Goal: Information Seeking & Learning: Learn about a topic

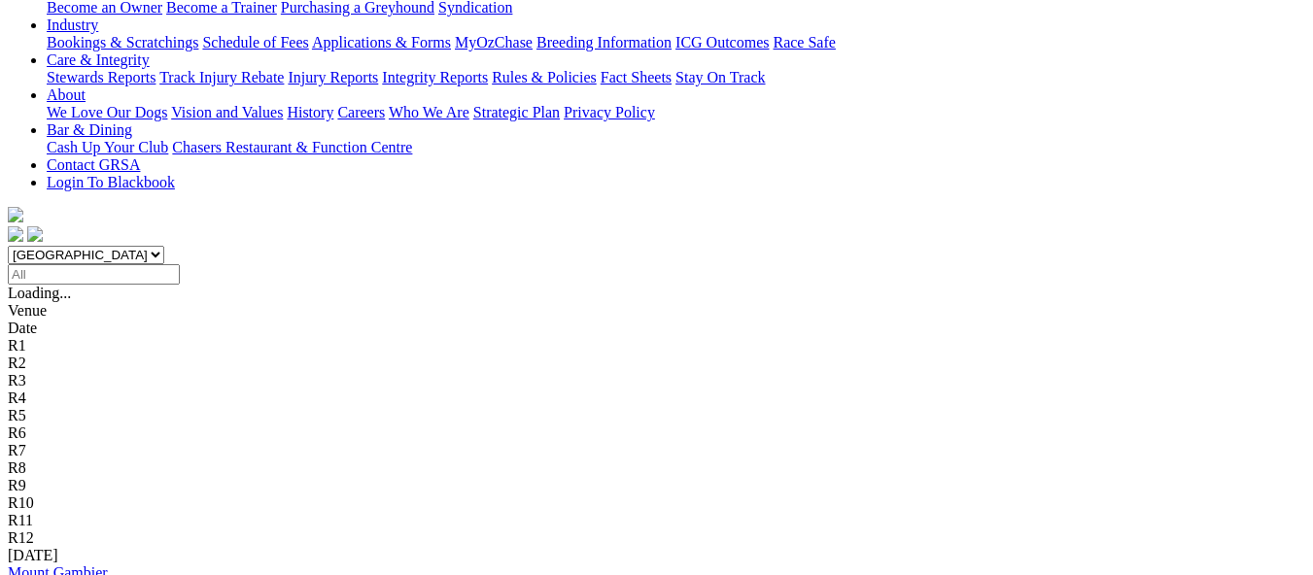
scroll to position [389, 0]
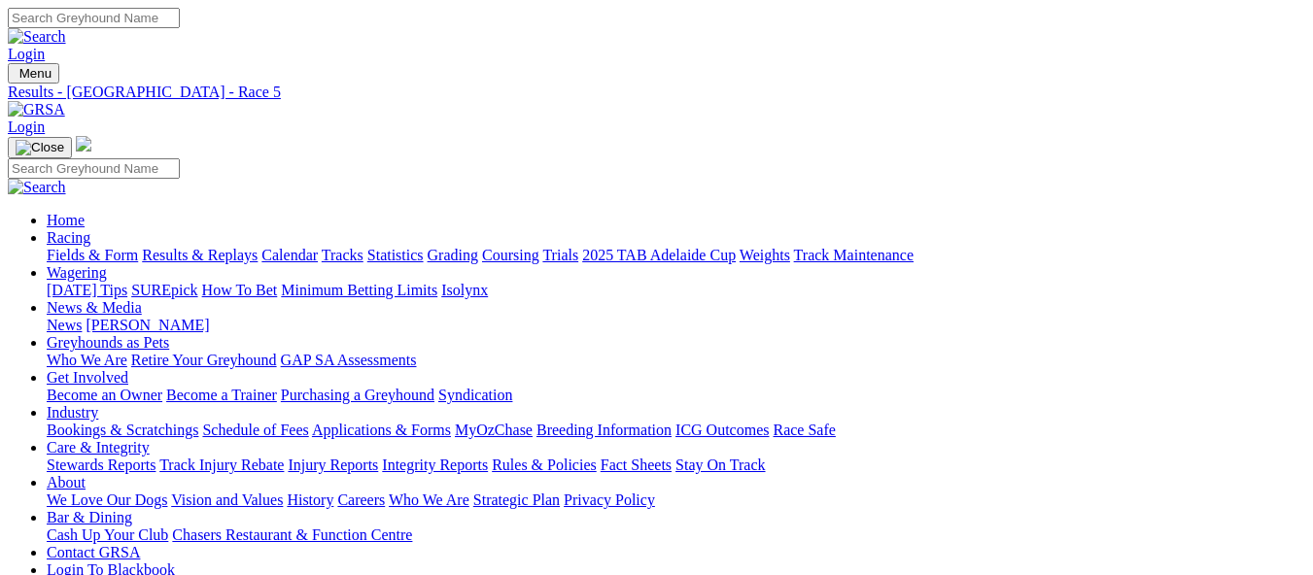
scroll to position [194, 0]
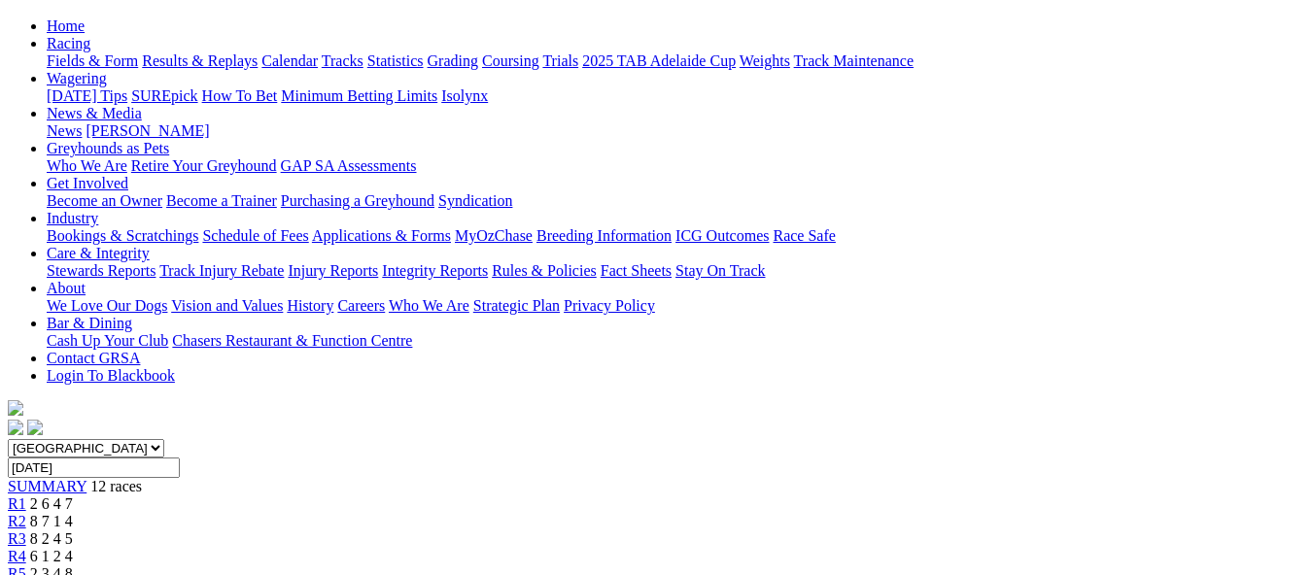
click at [26, 548] on span "R4" at bounding box center [17, 556] width 18 height 17
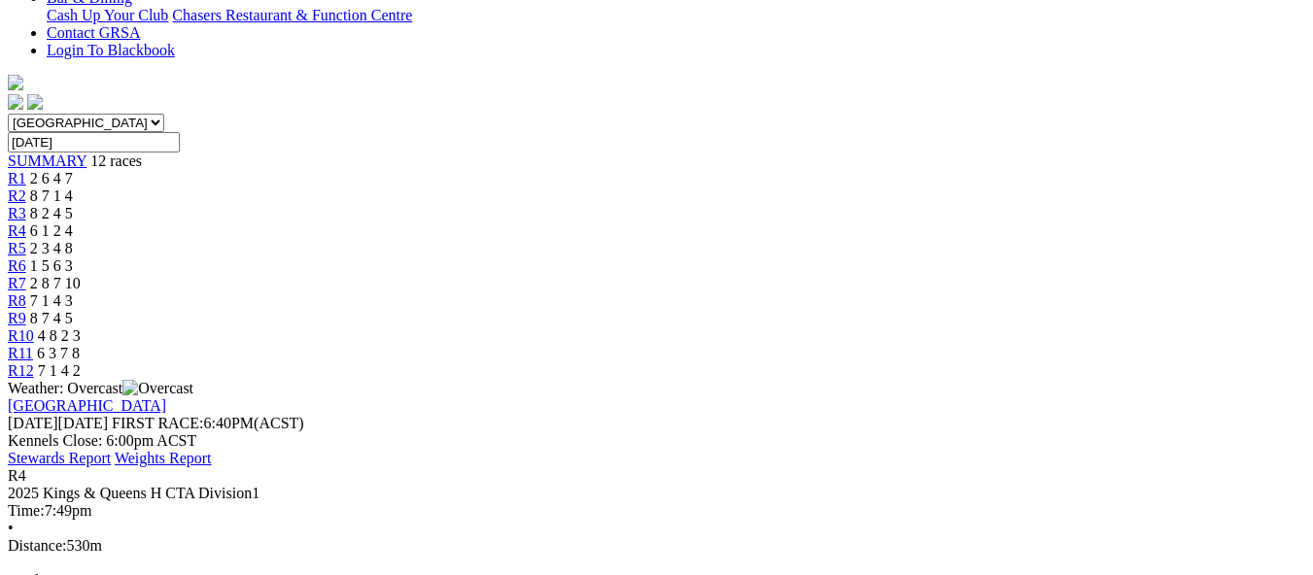
scroll to position [486, 0]
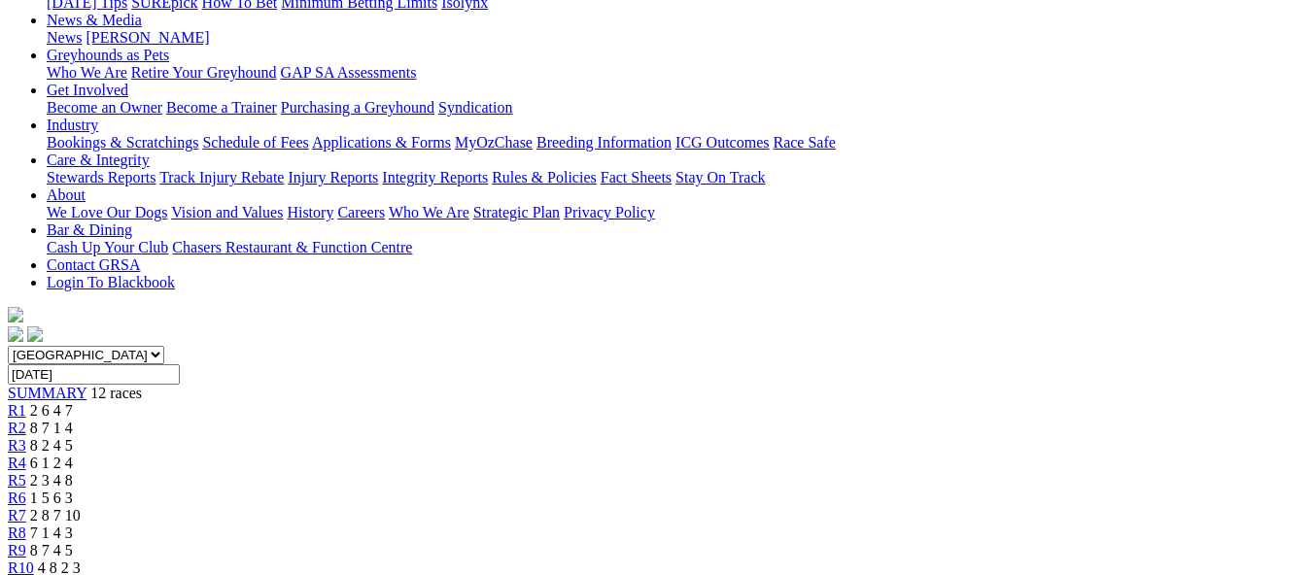
scroll to position [194, 0]
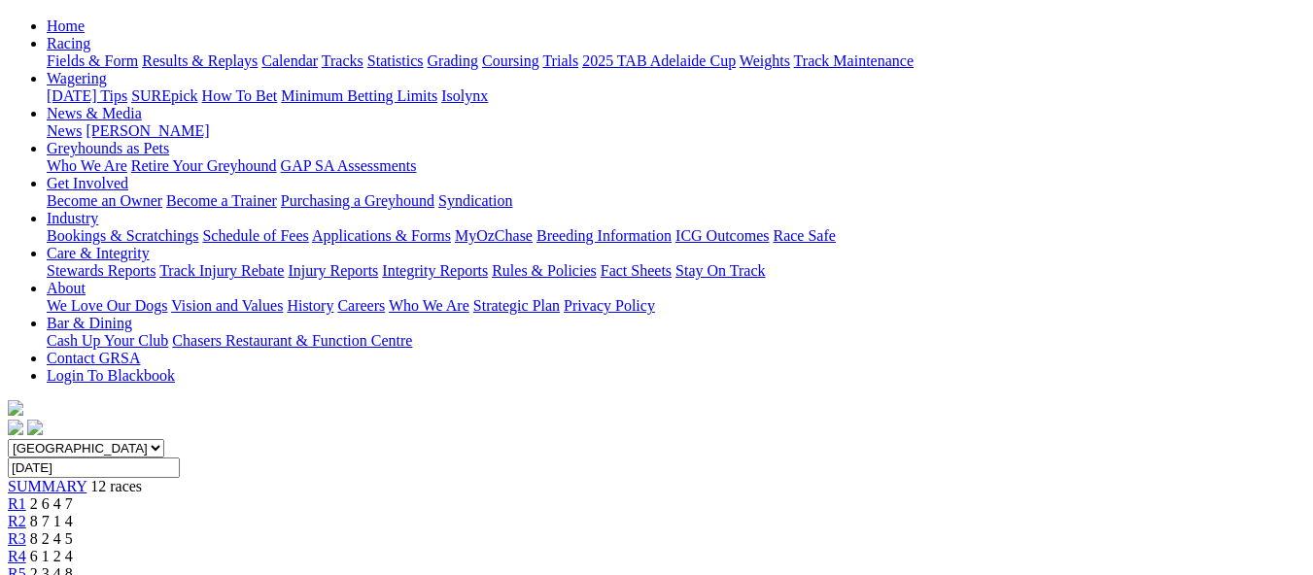
click at [26, 566] on link "R5" at bounding box center [17, 574] width 18 height 17
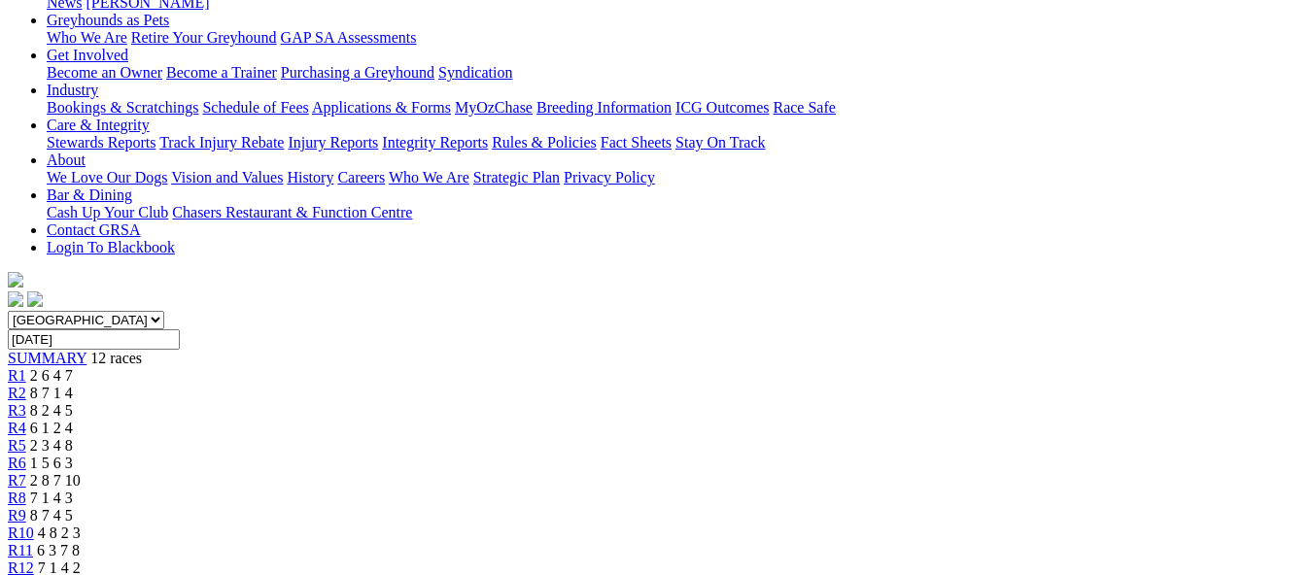
scroll to position [292, 0]
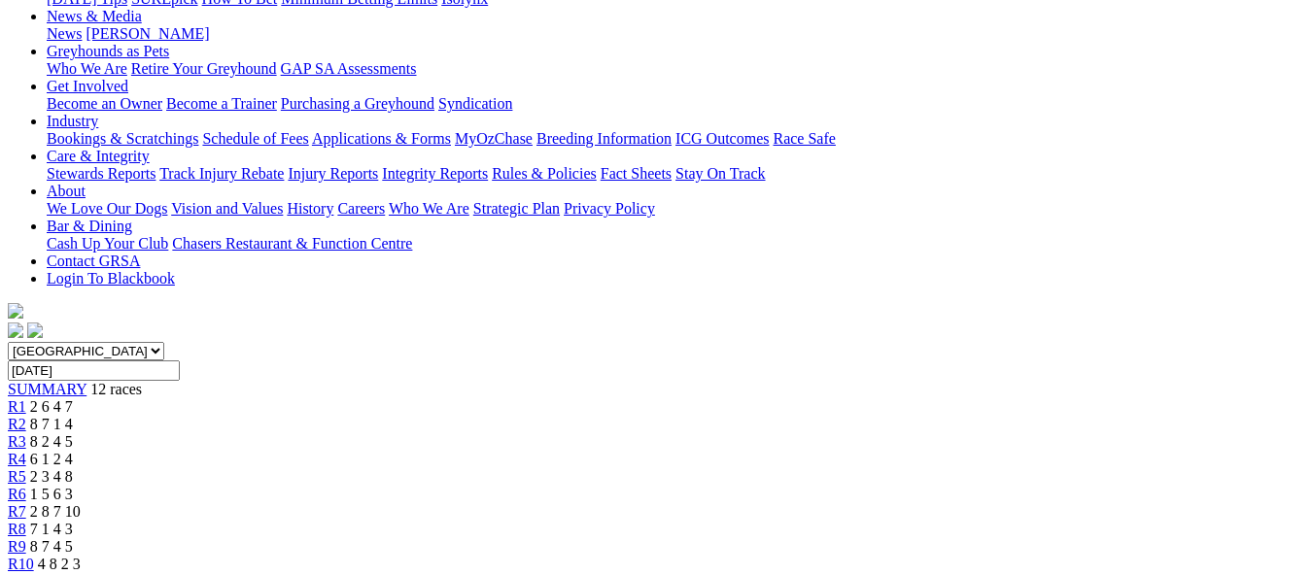
click at [689, 486] on div "R6 1 5 6 3" at bounding box center [657, 494] width 1298 height 17
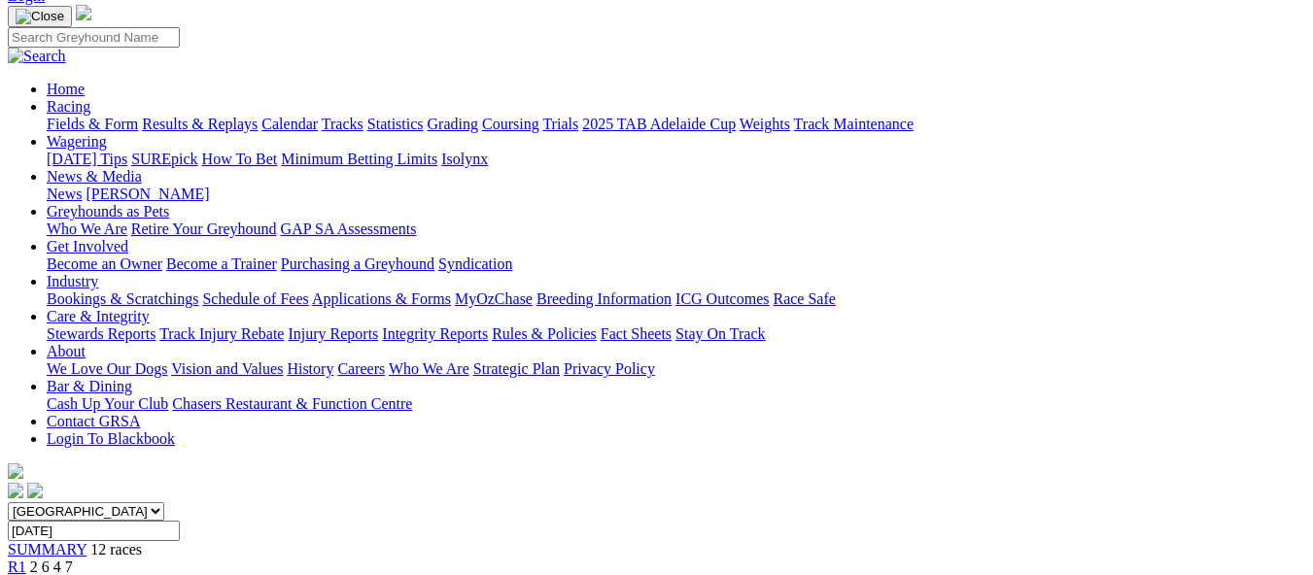
scroll to position [97, 0]
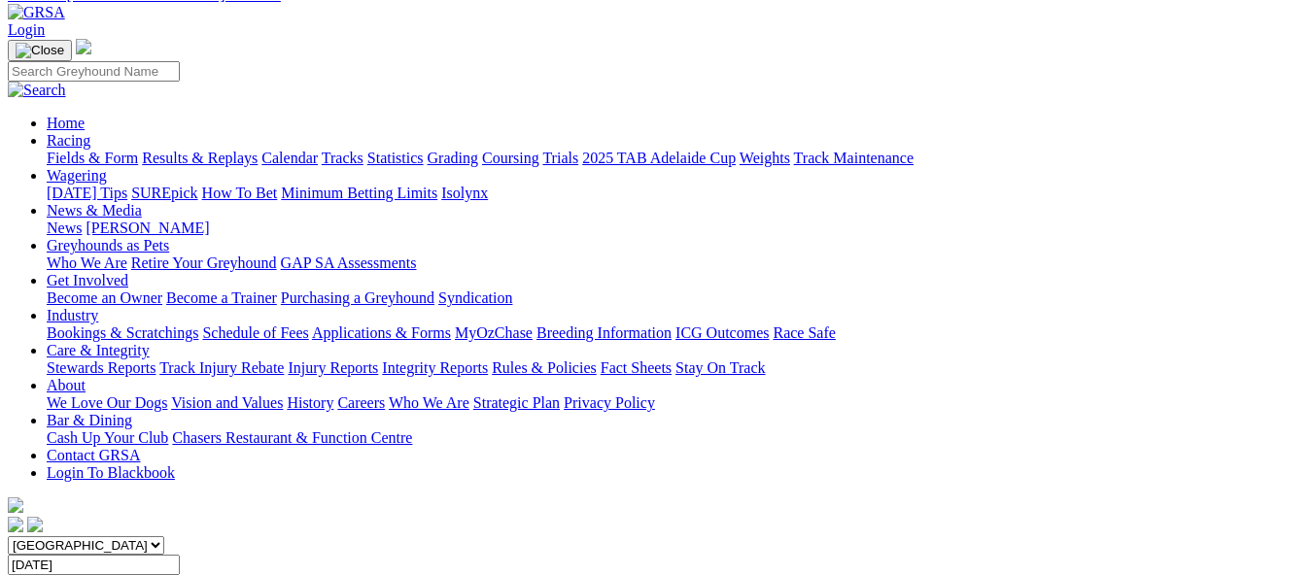
click at [318, 150] on link "Calendar" at bounding box center [289, 158] width 56 height 17
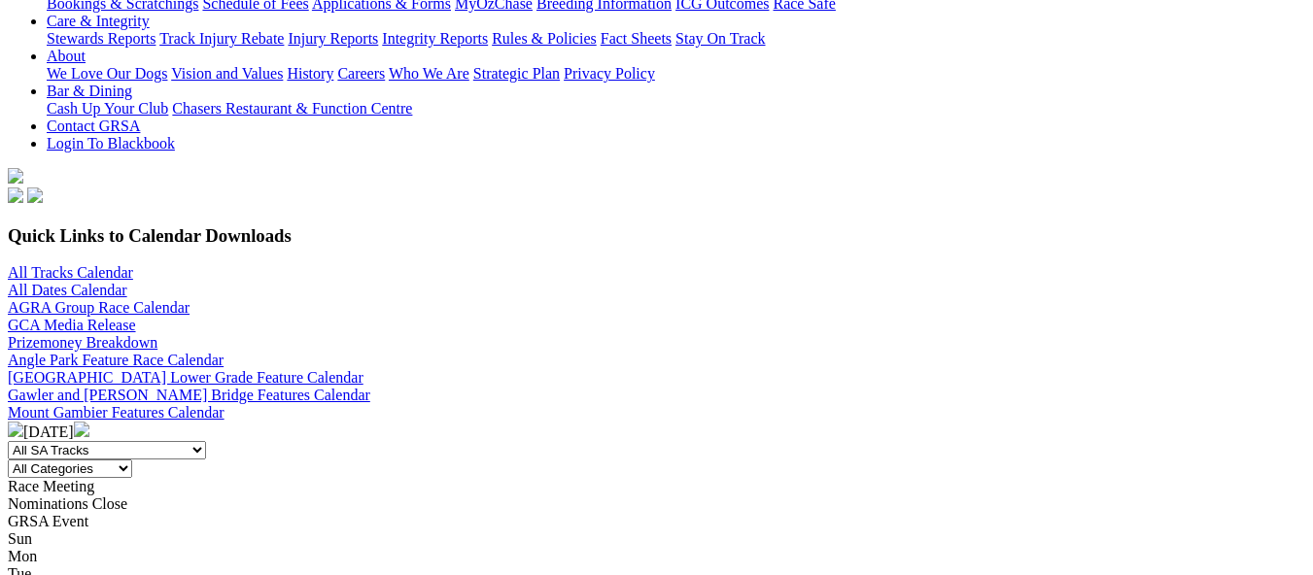
scroll to position [389, 0]
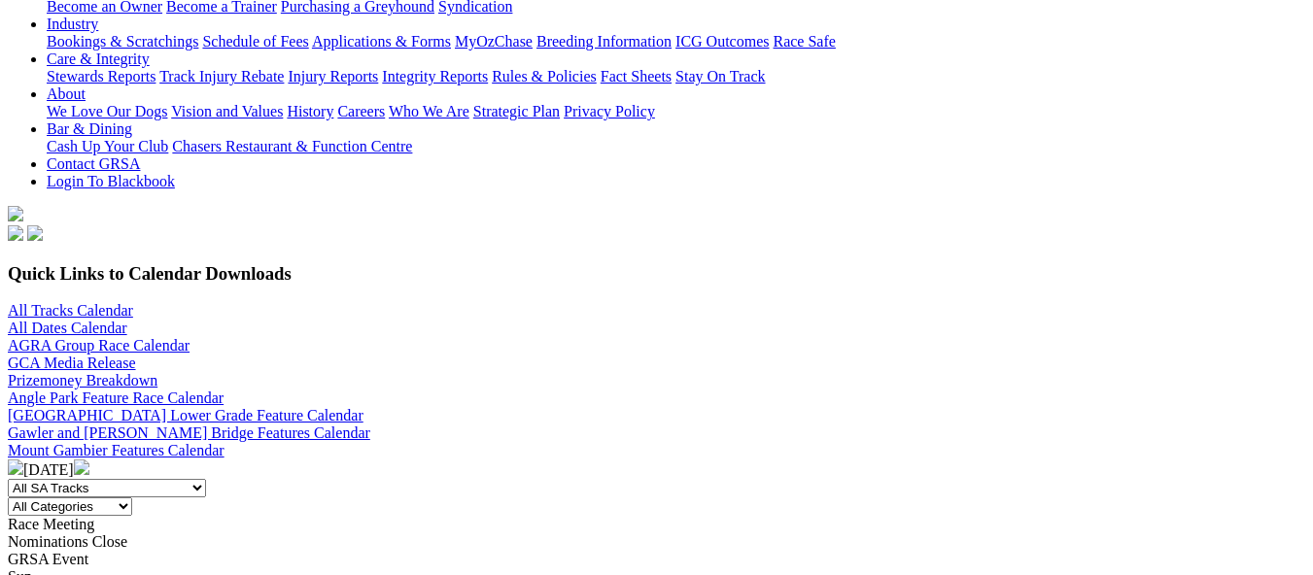
click at [89, 460] on img at bounding box center [82, 468] width 16 height 16
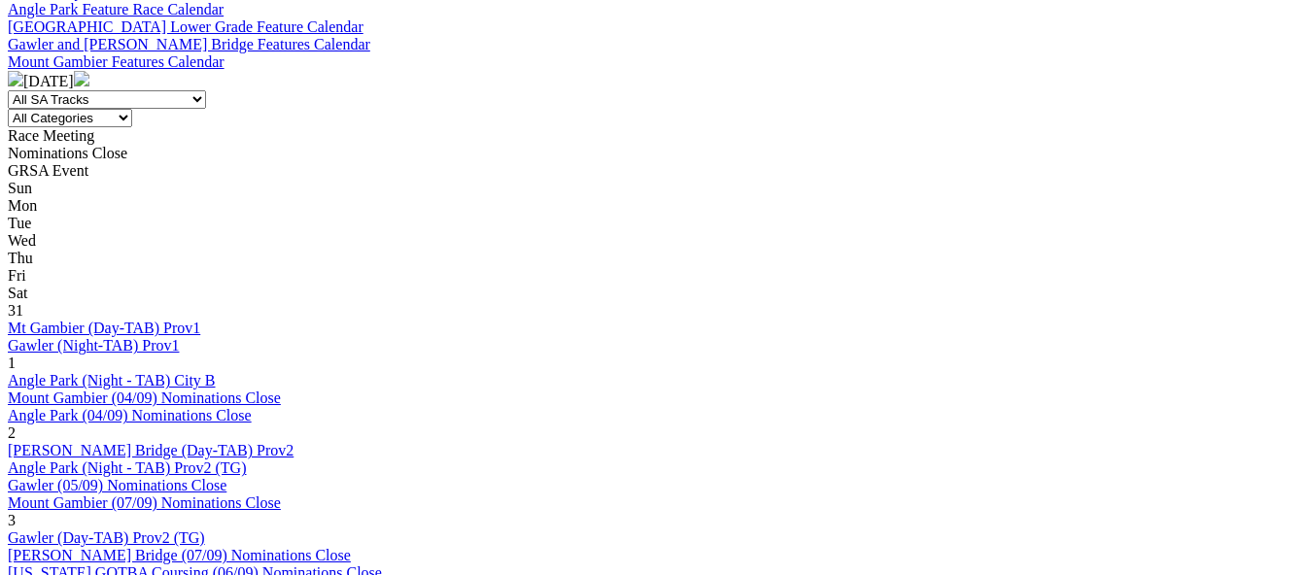
scroll to position [875, 0]
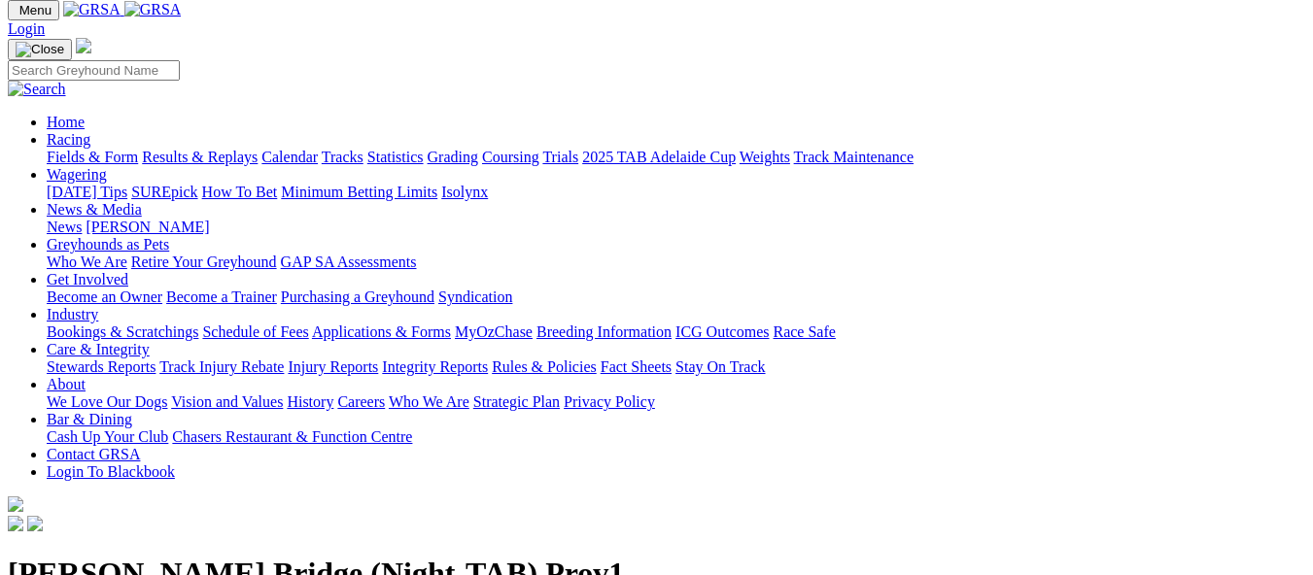
scroll to position [97, 0]
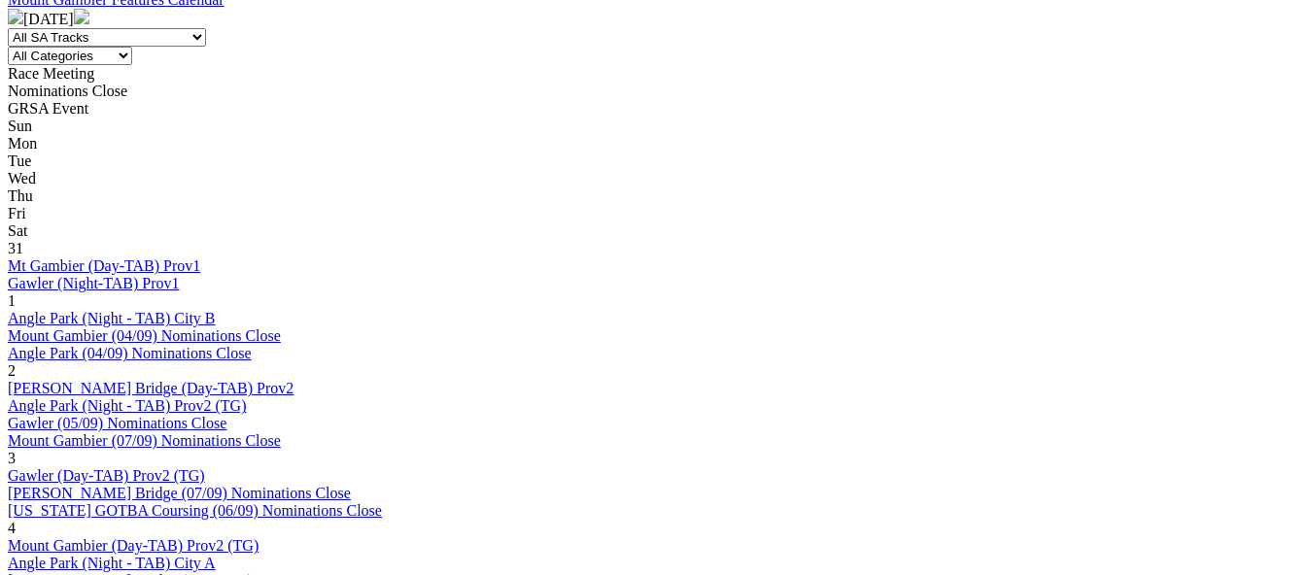
scroll to position [875, 0]
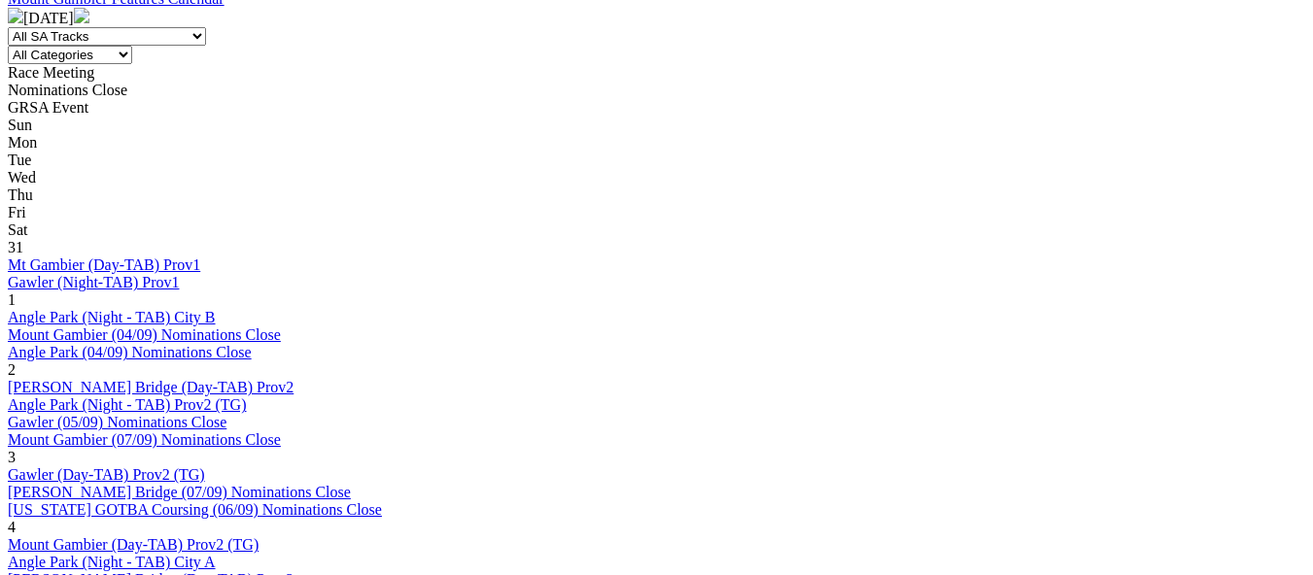
scroll to position [875, 0]
